Goal: Task Accomplishment & Management: Manage account settings

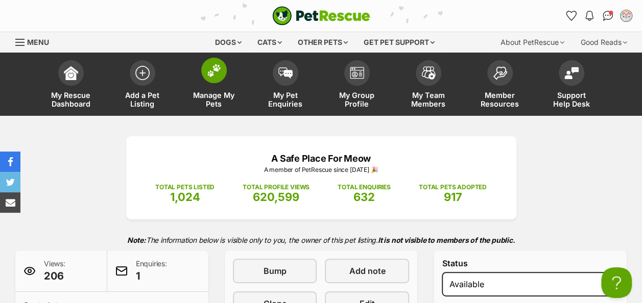
click at [218, 74] on img at bounding box center [214, 70] width 14 height 13
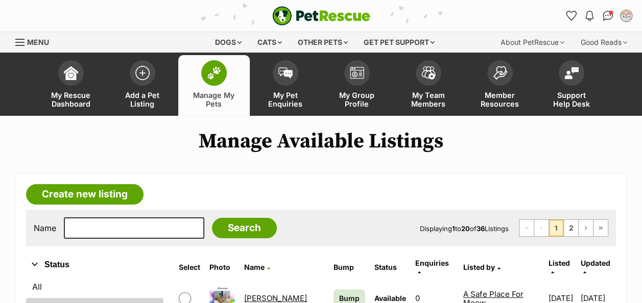
scroll to position [102, 0]
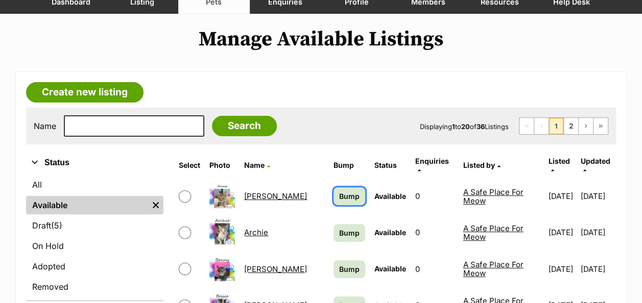
click at [339, 192] on span "Bump" at bounding box center [349, 196] width 20 height 11
click at [339, 264] on span "Bump" at bounding box center [349, 269] width 20 height 11
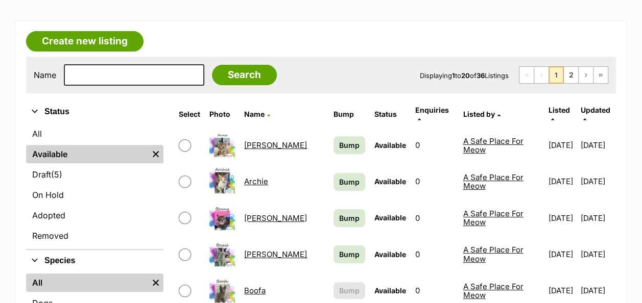
click at [329, 237] on td "Bump" at bounding box center [349, 254] width 40 height 35
click at [339, 249] on span "Bump" at bounding box center [349, 254] width 20 height 11
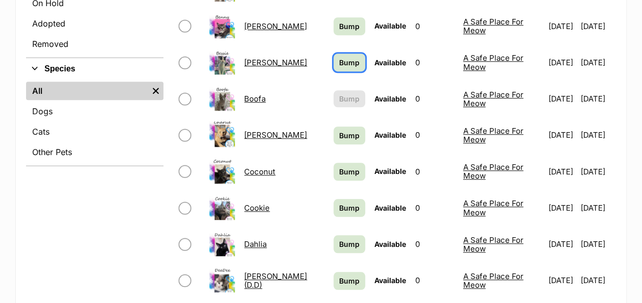
scroll to position [357, 0]
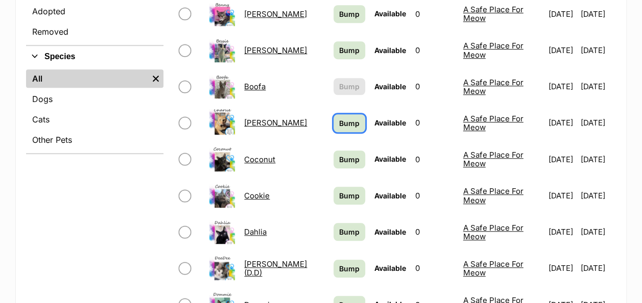
click at [339, 118] on span "Bump" at bounding box center [349, 123] width 20 height 11
click at [339, 154] on span "Bump" at bounding box center [349, 159] width 20 height 11
click at [333, 224] on link "Bump" at bounding box center [349, 232] width 32 height 18
click at [333, 260] on link "Bump" at bounding box center [349, 269] width 32 height 18
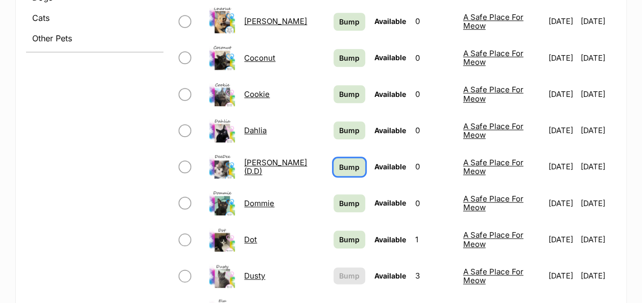
scroll to position [460, 0]
click at [339, 198] on span "Bump" at bounding box center [349, 203] width 20 height 11
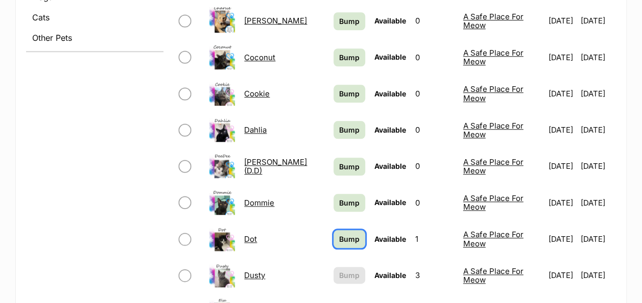
click at [333, 236] on link "Bump" at bounding box center [349, 239] width 32 height 18
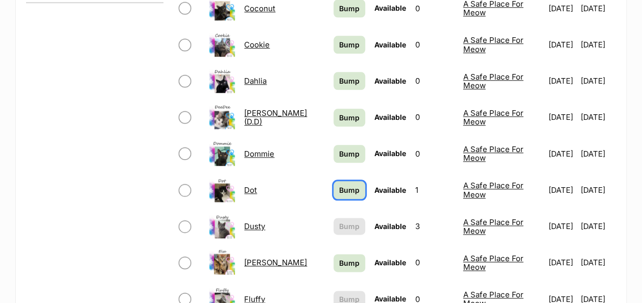
scroll to position [562, 0]
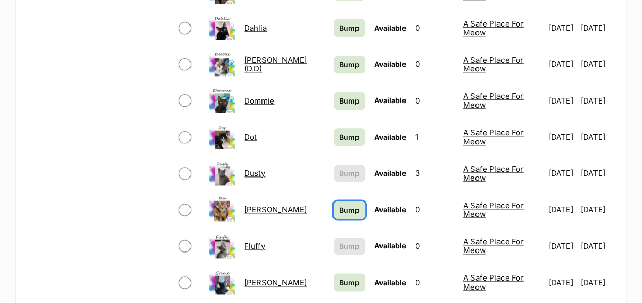
click at [333, 201] on link "Bump" at bounding box center [349, 210] width 32 height 18
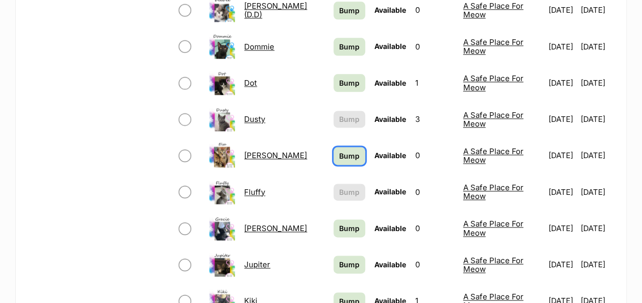
scroll to position [664, 0]
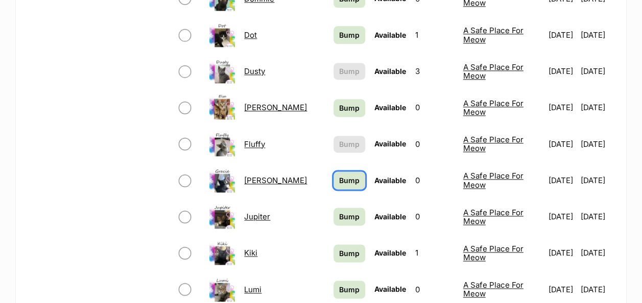
drag, startPoint x: 314, startPoint y: 171, endPoint x: 322, endPoint y: 193, distance: 24.1
click at [339, 175] on span "Bump" at bounding box center [349, 180] width 20 height 11
click at [339, 211] on span "Bump" at bounding box center [349, 216] width 20 height 11
click at [339, 248] on span "Bump" at bounding box center [349, 253] width 20 height 11
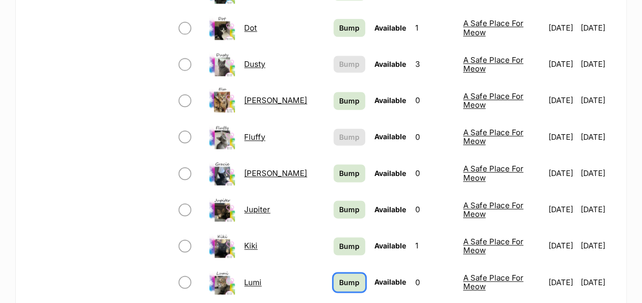
scroll to position [817, 0]
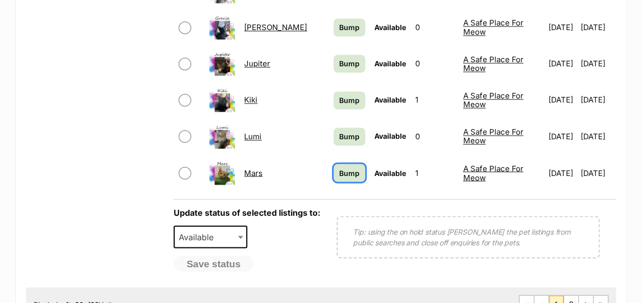
click at [339, 167] on span "Bump" at bounding box center [349, 172] width 20 height 11
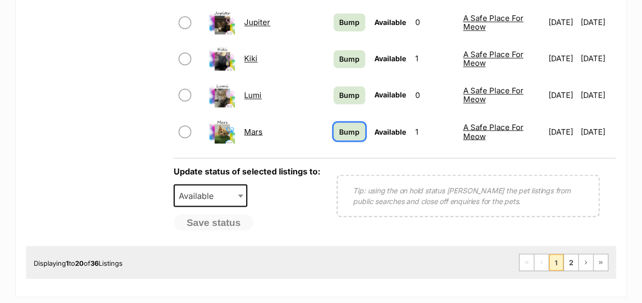
scroll to position [919, 0]
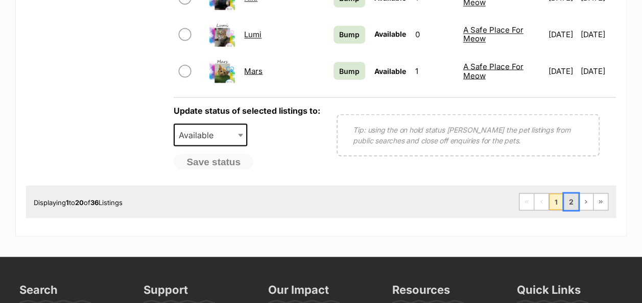
click at [572, 195] on link "2" at bounding box center [571, 202] width 14 height 16
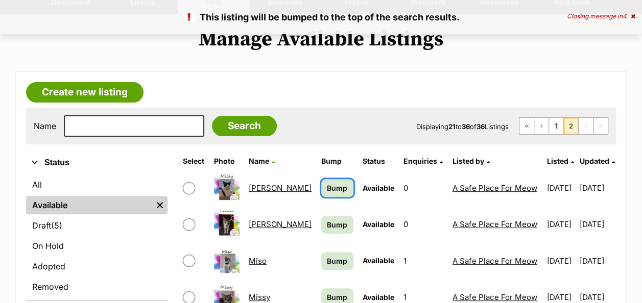
click at [327, 189] on span "Bump" at bounding box center [337, 188] width 20 height 11
click at [327, 224] on span "Bump" at bounding box center [337, 225] width 20 height 11
click at [327, 259] on span "Bump" at bounding box center [337, 261] width 20 height 11
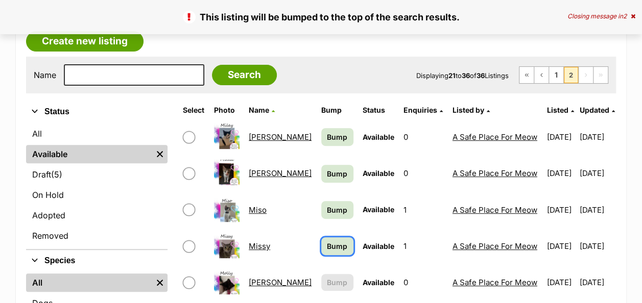
click at [327, 246] on span "Bump" at bounding box center [337, 246] width 20 height 11
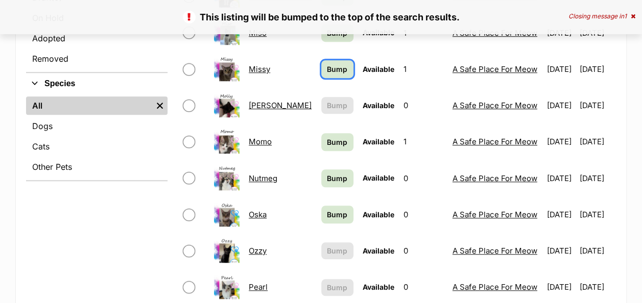
scroll to position [357, 0]
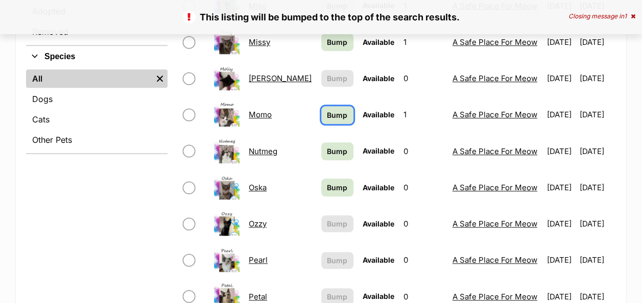
drag, startPoint x: 302, startPoint y: 119, endPoint x: 302, endPoint y: 147, distance: 27.6
click at [327, 119] on span "Bump" at bounding box center [337, 115] width 20 height 11
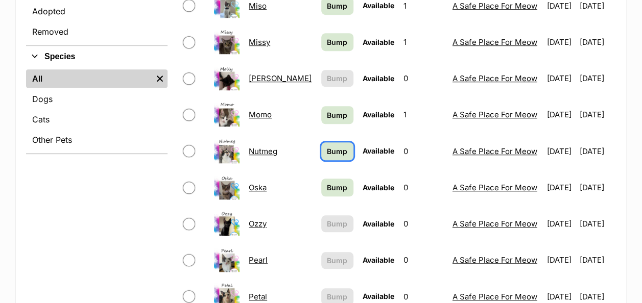
click at [327, 149] on span "Bump" at bounding box center [337, 151] width 20 height 11
drag, startPoint x: 302, startPoint y: 184, endPoint x: 327, endPoint y: 174, distance: 26.6
click at [327, 184] on span "Bump" at bounding box center [337, 187] width 20 height 11
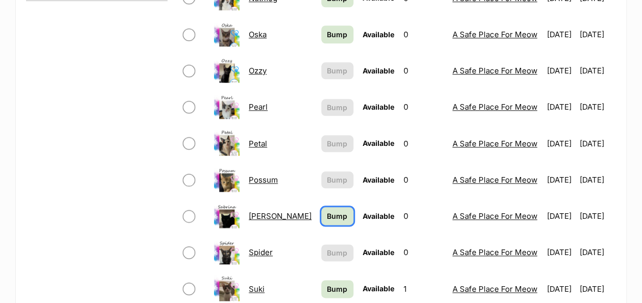
click at [327, 214] on span "Bump" at bounding box center [337, 216] width 20 height 11
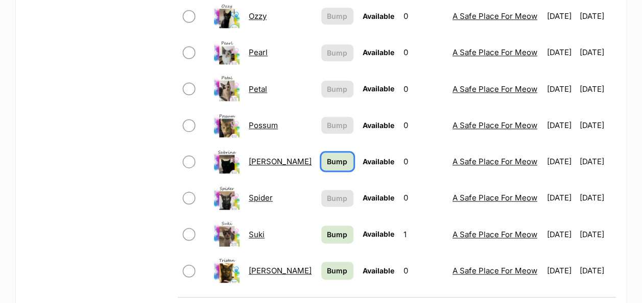
scroll to position [613, 0]
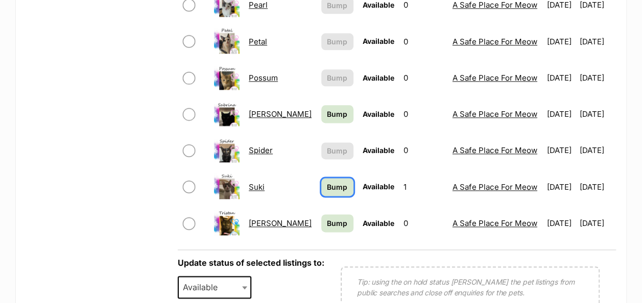
drag, startPoint x: 305, startPoint y: 191, endPoint x: 308, endPoint y: 214, distance: 23.2
click at [327, 191] on span "Bump" at bounding box center [337, 187] width 20 height 11
click at [321, 216] on link "Bump" at bounding box center [337, 223] width 32 height 18
